Goal: Check status: Check status

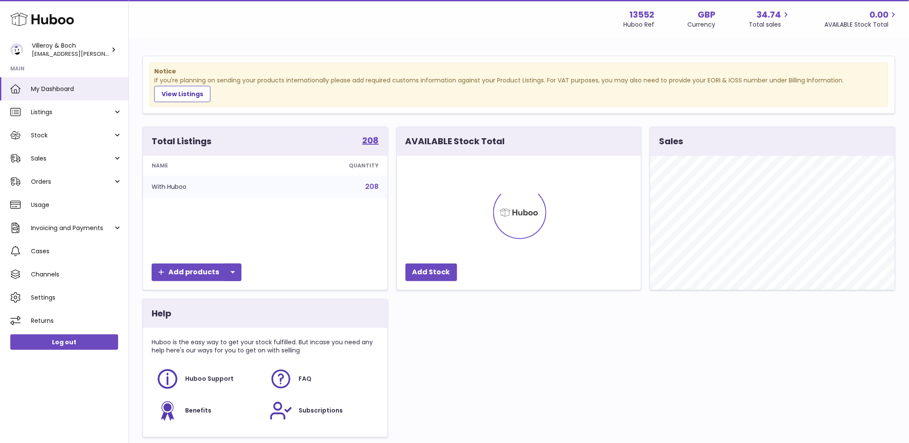
scroll to position [134, 244]
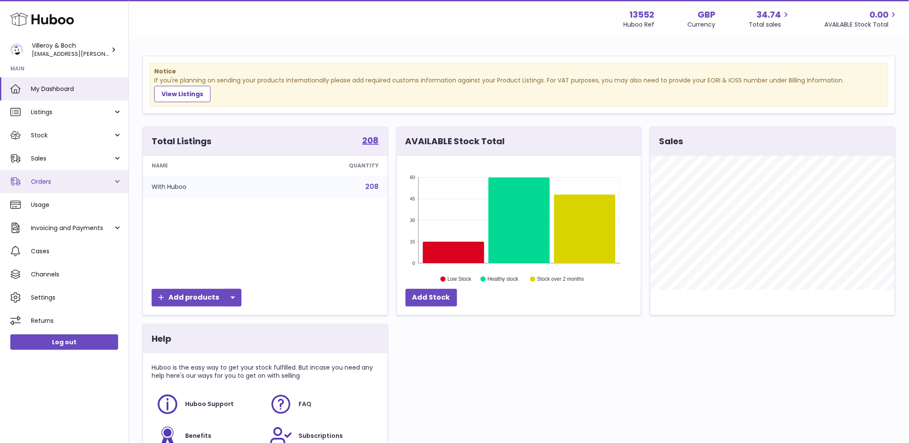
click at [59, 186] on link "Orders" at bounding box center [64, 181] width 128 height 23
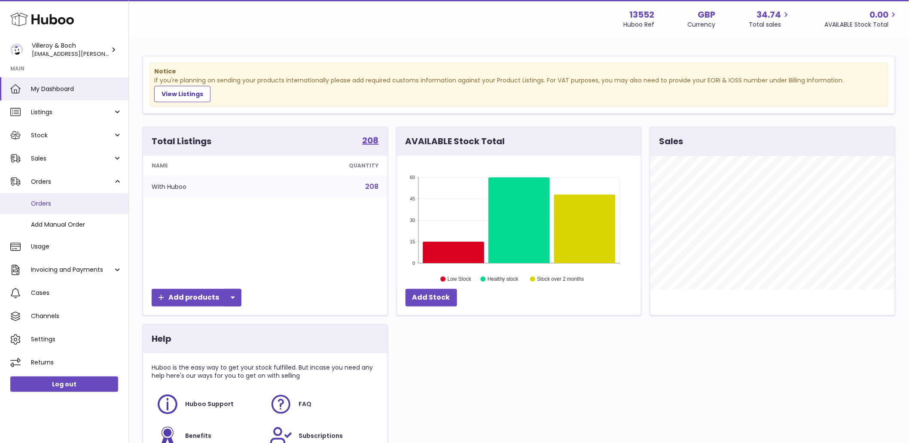
click at [61, 208] on link "Orders" at bounding box center [64, 203] width 128 height 21
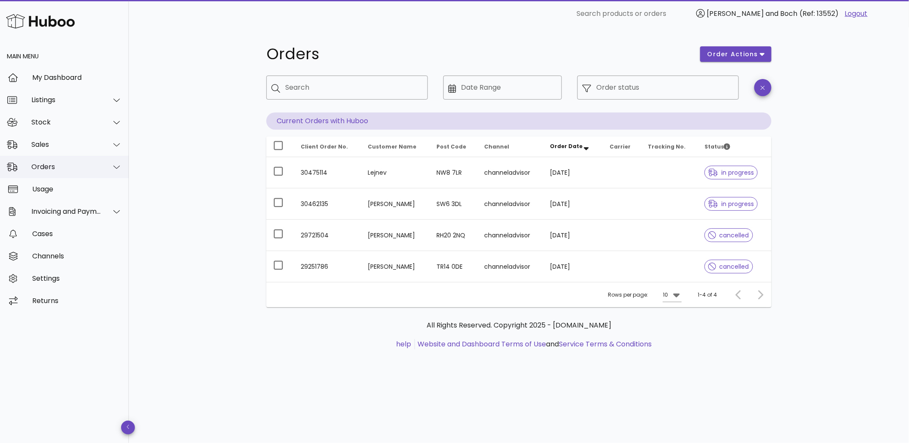
click at [59, 164] on div "Orders" at bounding box center [66, 167] width 70 height 8
click at [74, 144] on div "Sales" at bounding box center [66, 144] width 70 height 8
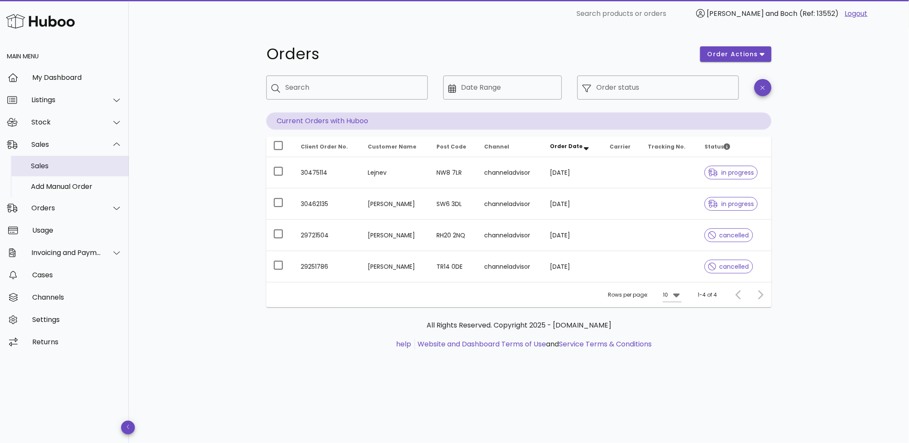
click at [69, 159] on div "Sales" at bounding box center [76, 166] width 91 height 18
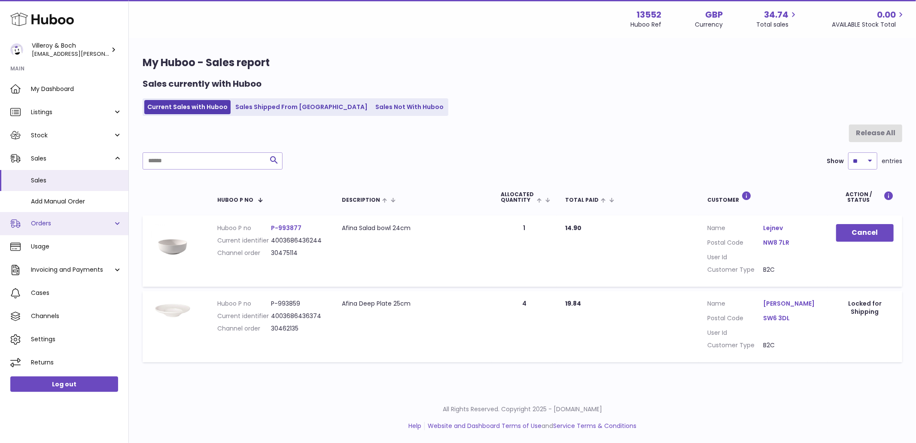
click at [73, 225] on span "Orders" at bounding box center [72, 223] width 82 height 8
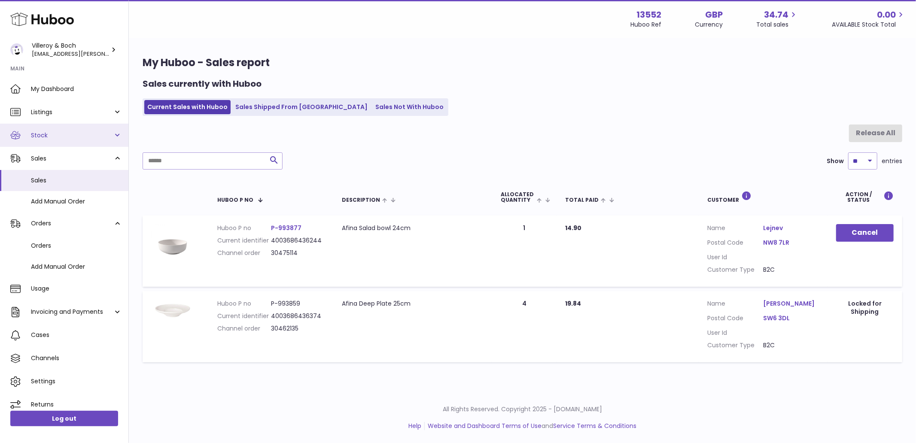
click at [82, 139] on span "Stock" at bounding box center [72, 135] width 82 height 8
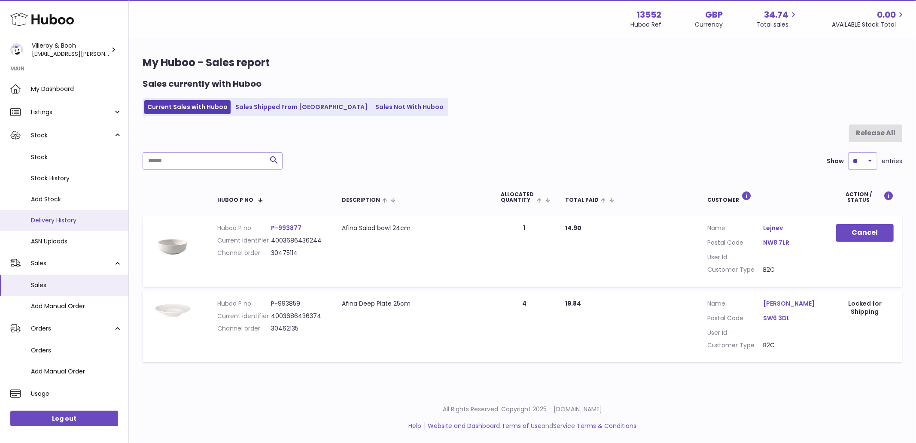
click at [63, 222] on span "Delivery History" at bounding box center [76, 220] width 91 height 8
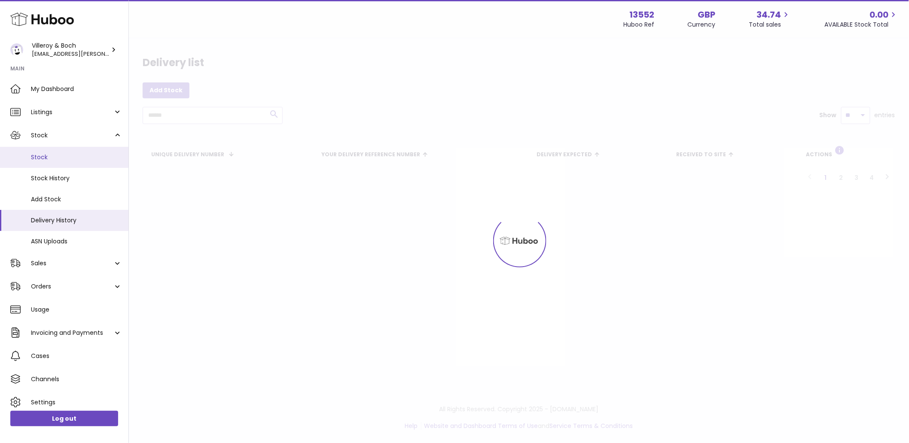
drag, startPoint x: 0, startPoint y: 0, endPoint x: 57, endPoint y: 158, distance: 167.9
click at [57, 158] on span "Stock" at bounding box center [76, 157] width 91 height 8
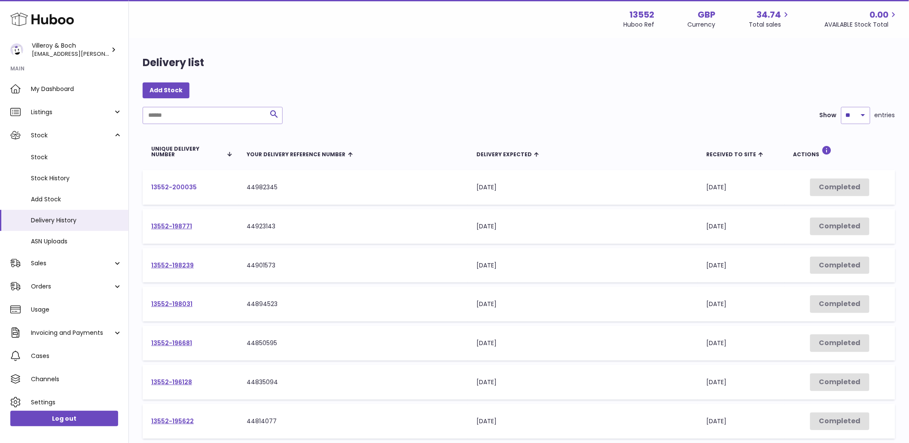
click at [173, 187] on link "13552-200035" at bounding box center [174, 187] width 46 height 9
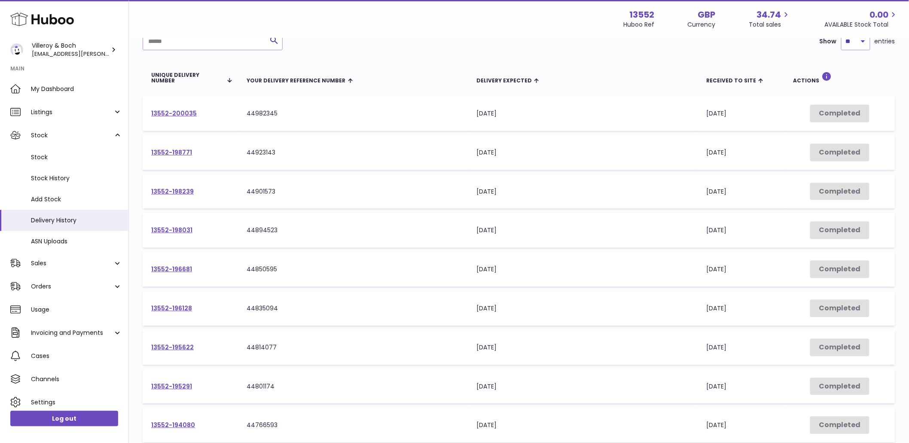
scroll to position [207, 0]
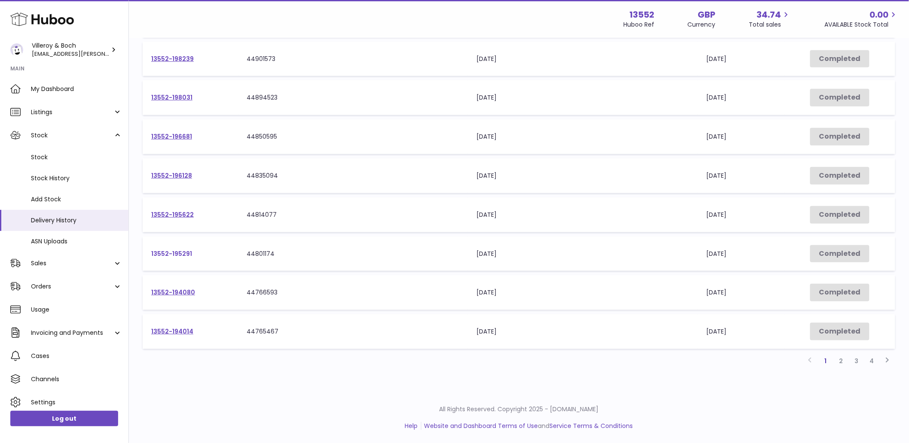
click at [187, 255] on link "13552-195291" at bounding box center [171, 254] width 41 height 9
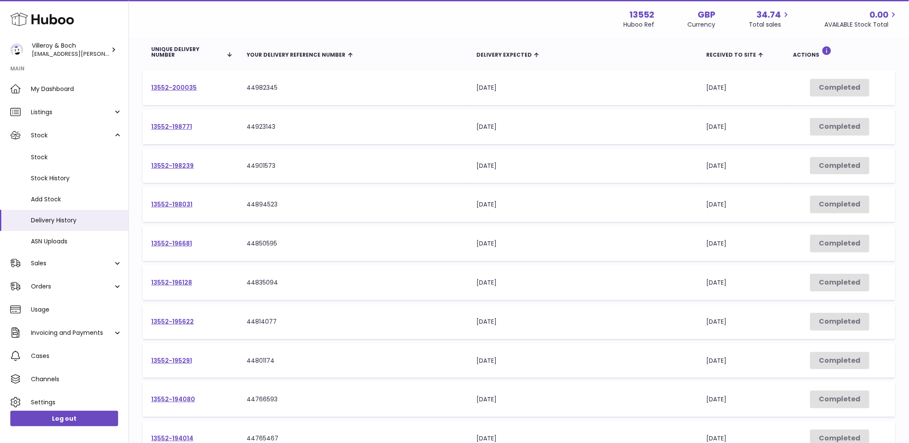
scroll to position [0, 0]
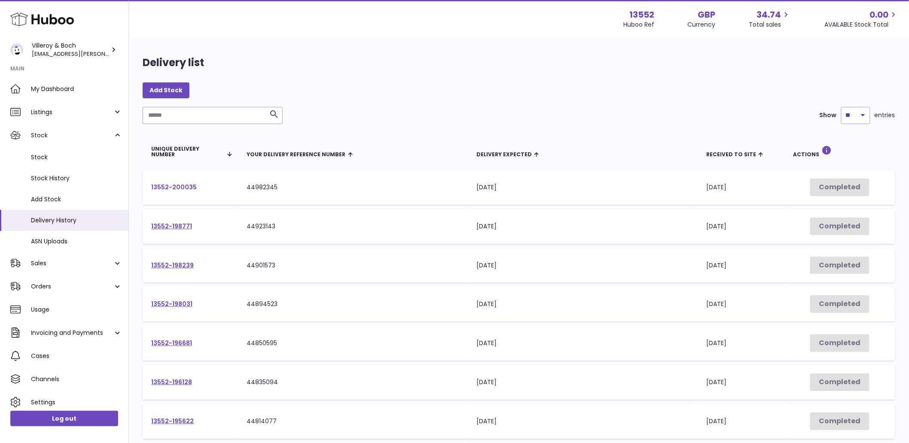
click at [168, 186] on link "13552-200035" at bounding box center [174, 187] width 46 height 9
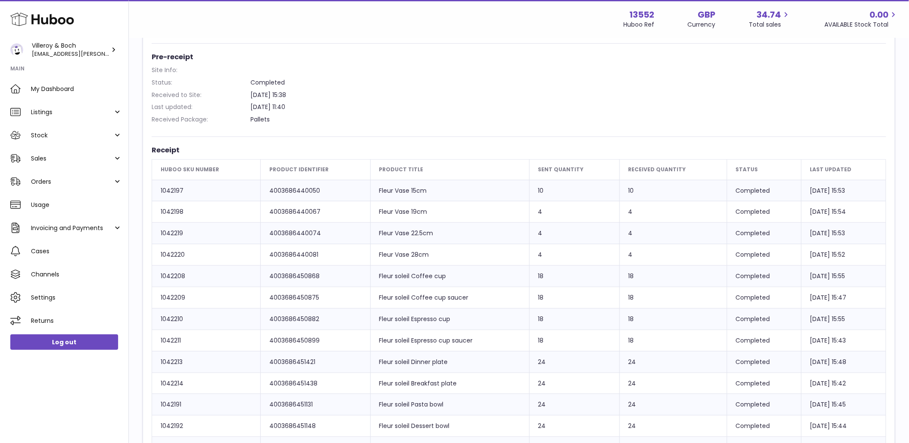
scroll to position [98, 0]
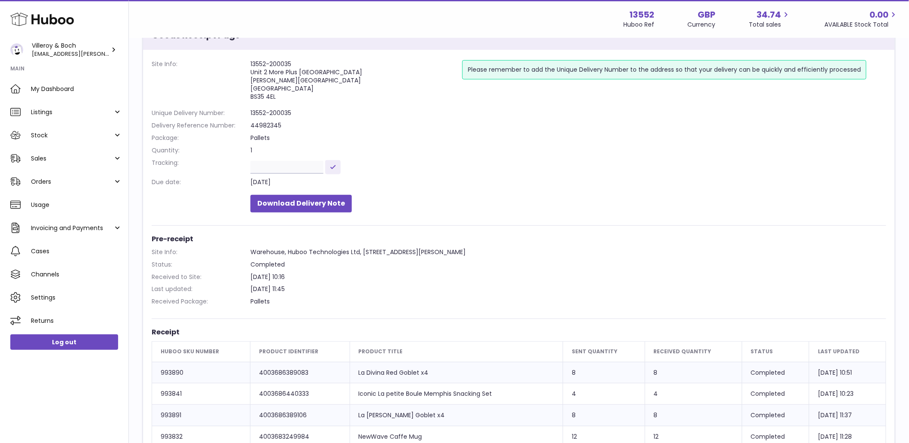
scroll to position [143, 0]
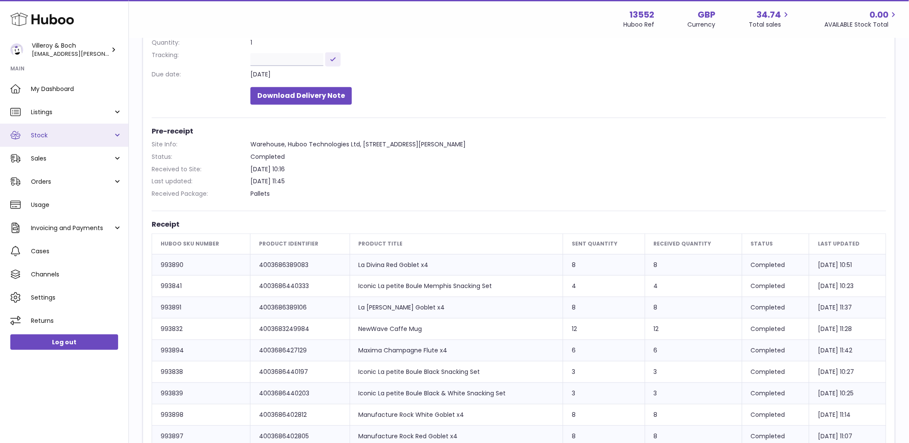
click at [39, 131] on span "Stock" at bounding box center [72, 135] width 82 height 8
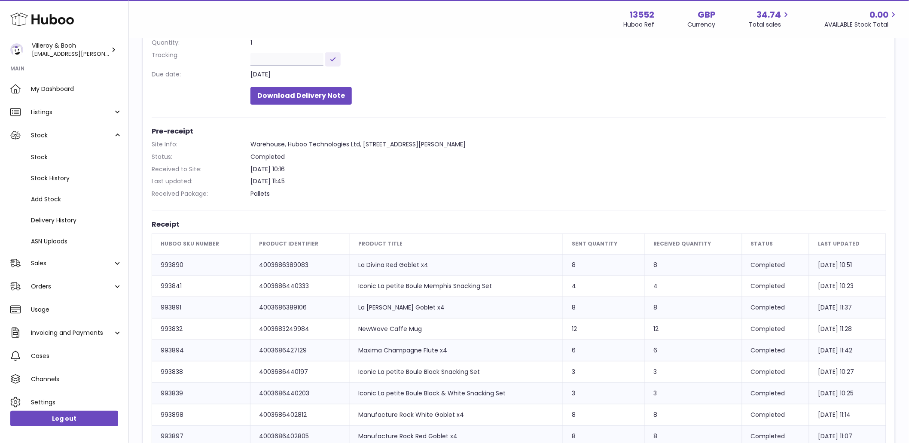
click at [174, 264] on td "Huboo SKU Number 993890" at bounding box center [201, 264] width 98 height 21
copy td "993890"
click at [47, 127] on link "Stock" at bounding box center [64, 135] width 128 height 23
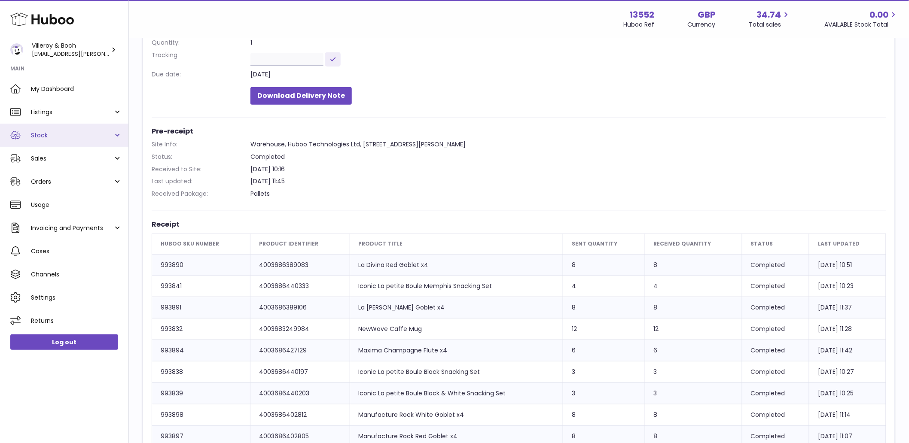
click at [47, 137] on span "Stock" at bounding box center [72, 135] width 82 height 8
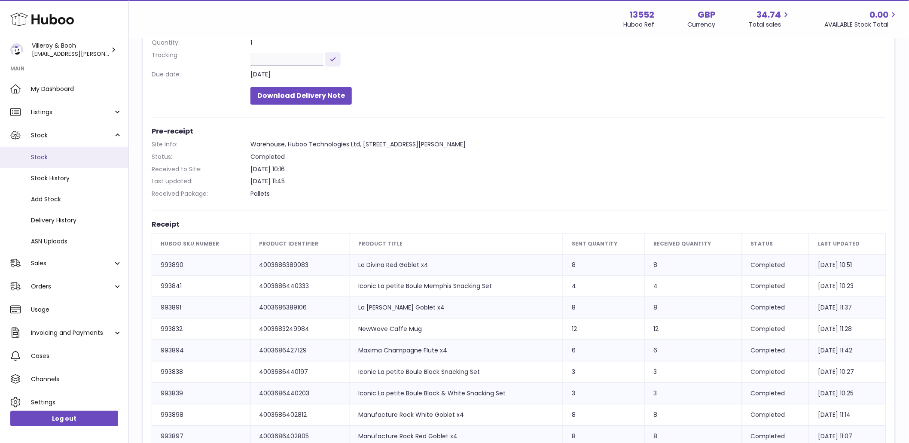
click at [46, 160] on span "Stock" at bounding box center [76, 157] width 91 height 8
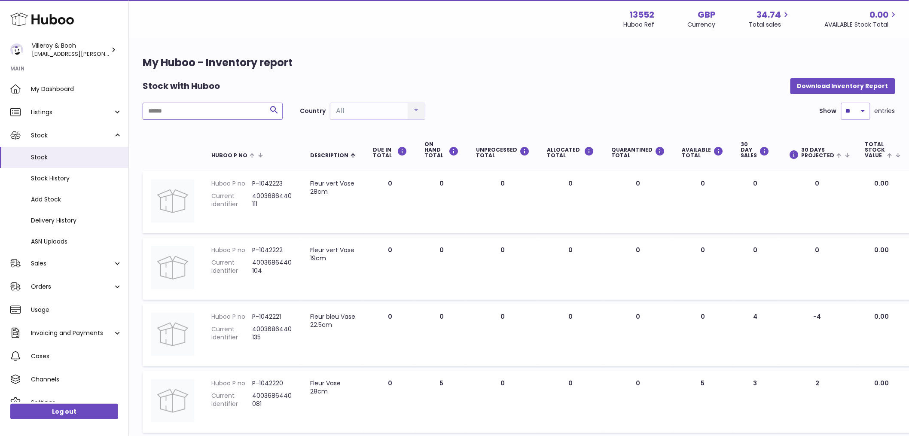
click at [194, 113] on input "text" at bounding box center [213, 111] width 140 height 17
paste input "******"
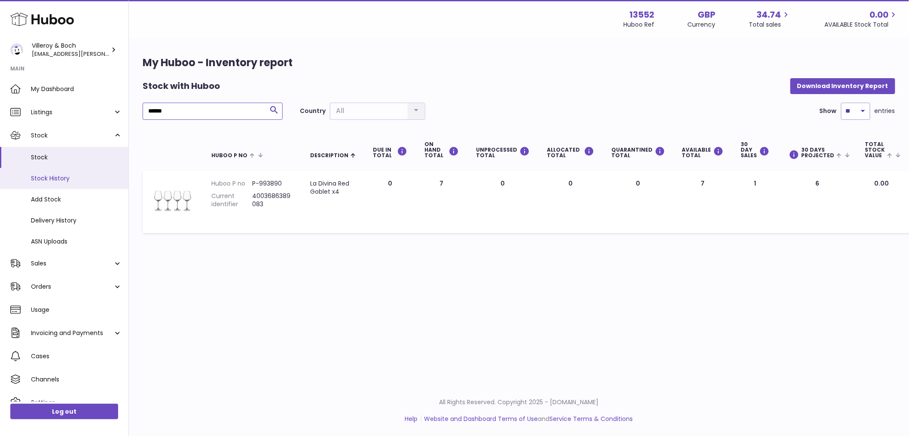
type input "******"
click at [46, 169] on link "Stock History" at bounding box center [64, 178] width 128 height 21
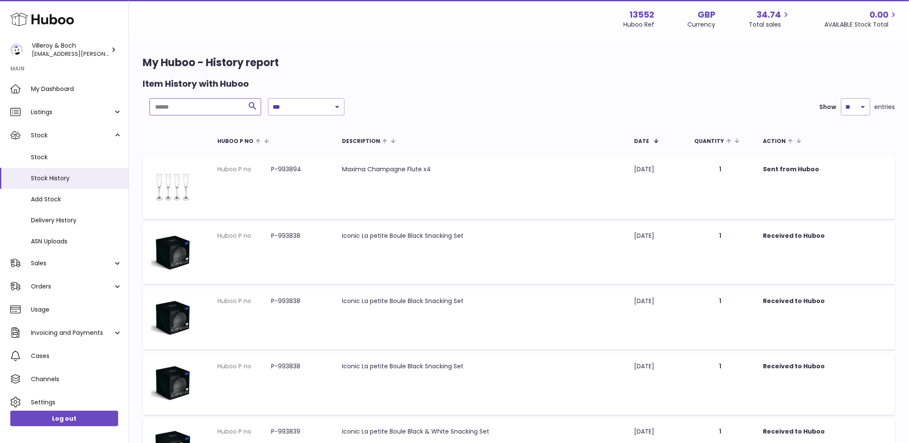
click at [188, 111] on input "text" at bounding box center [205, 106] width 112 height 17
paste input "******"
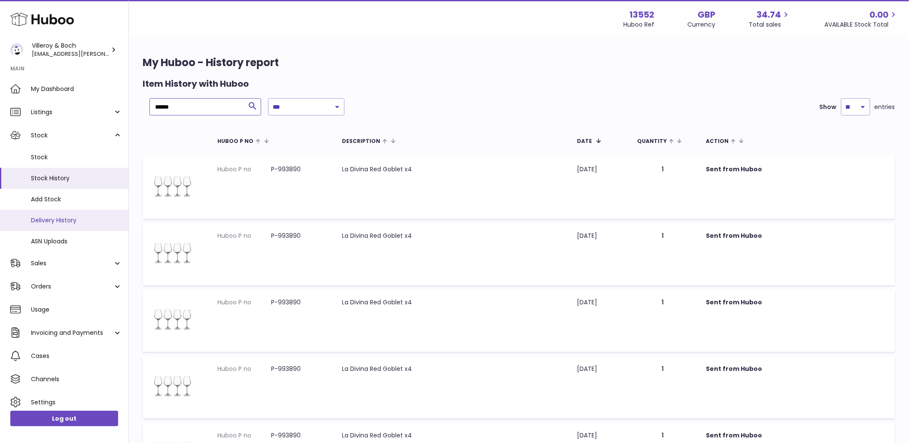
type input "******"
click at [71, 222] on span "Delivery History" at bounding box center [76, 220] width 91 height 8
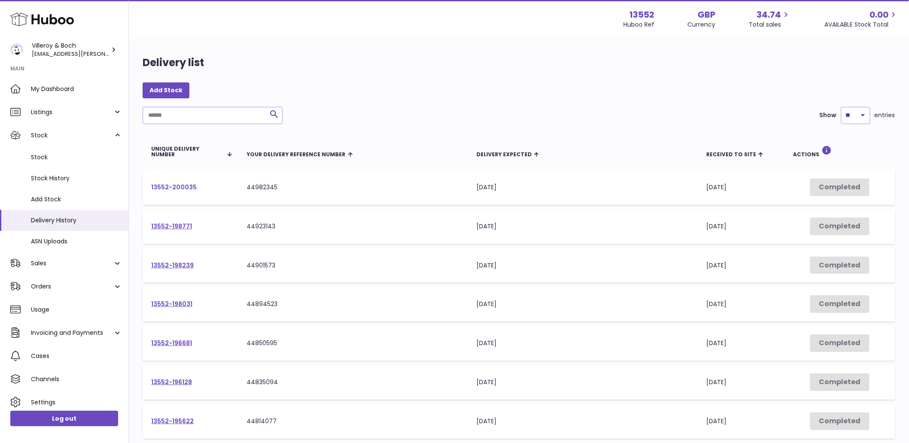
click at [177, 188] on link "13552-200035" at bounding box center [174, 187] width 46 height 9
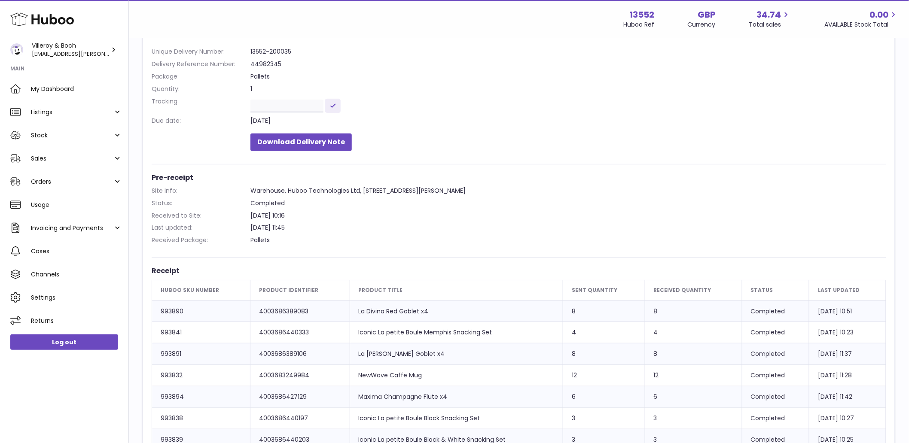
scroll to position [95, 0]
